Goal: Task Accomplishment & Management: Manage account settings

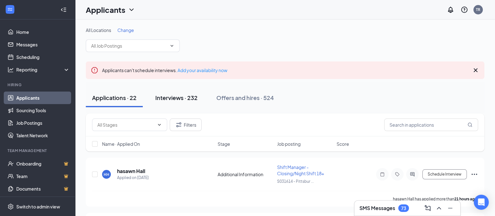
click at [180, 102] on button "Interviews · 232" at bounding box center [176, 97] width 55 height 19
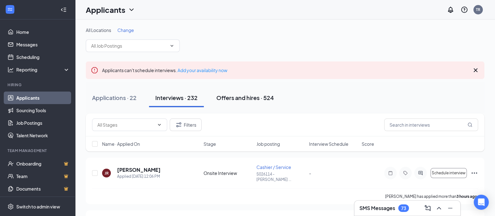
click at [250, 96] on div "Offers and hires · 524" at bounding box center [245, 98] width 58 height 8
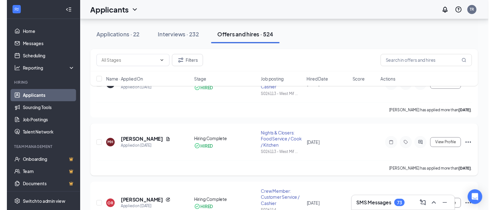
scroll to position [78, 0]
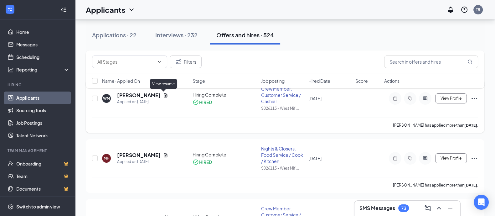
click at [164, 96] on icon "Document" at bounding box center [165, 95] width 3 height 4
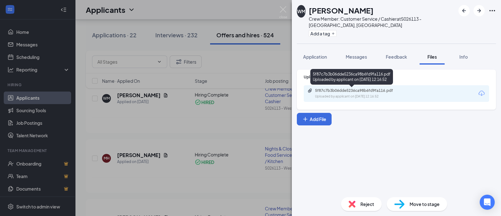
click at [357, 95] on div "Uploaded by applicant on [DATE] 12:16:52" at bounding box center [362, 96] width 94 height 5
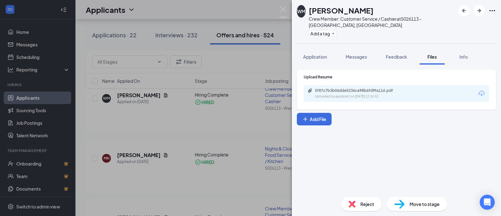
click at [241, 133] on div "[PERSON_NAME] Crew Member: Customer Service / Cashier at S026113 - [GEOGRAPHIC_…" at bounding box center [250, 108] width 501 height 216
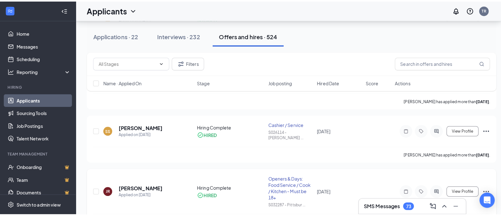
scroll to position [547, 0]
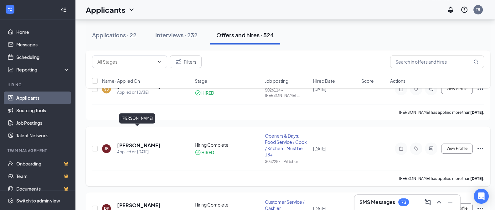
click at [145, 142] on h5 "[PERSON_NAME]" at bounding box center [139, 145] width 44 height 7
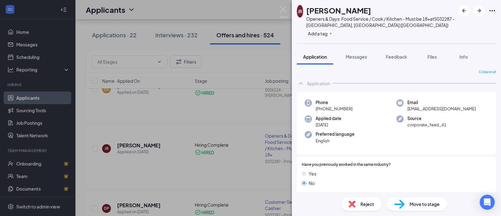
click at [243, 106] on div "JR [PERSON_NAME] Openers & Days: Food Service / Cook / Kitchen - Must be 18+ at…" at bounding box center [250, 108] width 501 height 216
